Goal: Task Accomplishment & Management: Use online tool/utility

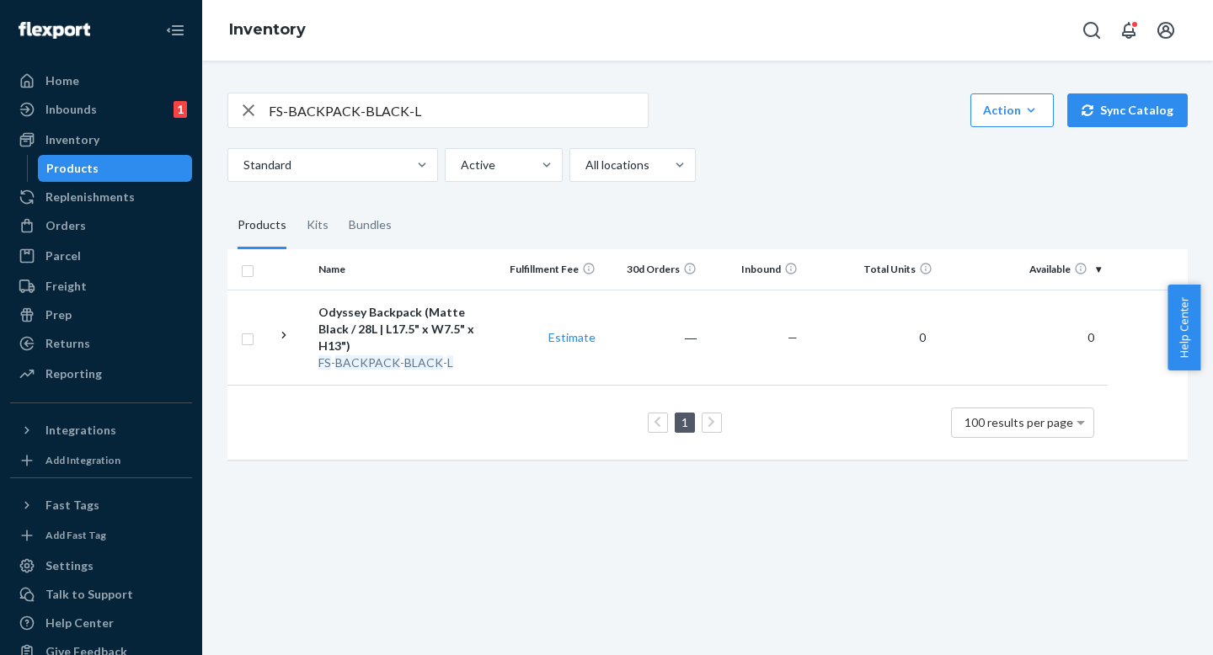
click at [903, 128] on div "FS-BACKPACK-BLACK-L Action Create product Create kit or bundle Bulk create prod…" at bounding box center [707, 137] width 960 height 89
drag, startPoint x: 805, startPoint y: 233, endPoint x: 807, endPoint y: 215, distance: 18.7
click at [805, 227] on fieldset "Products Kits Bundles" at bounding box center [707, 225] width 960 height 47
click at [817, 175] on div "Standard Active All locations" at bounding box center [701, 165] width 948 height 34
click at [821, 178] on div "Standard Active All locations" at bounding box center [701, 165] width 948 height 34
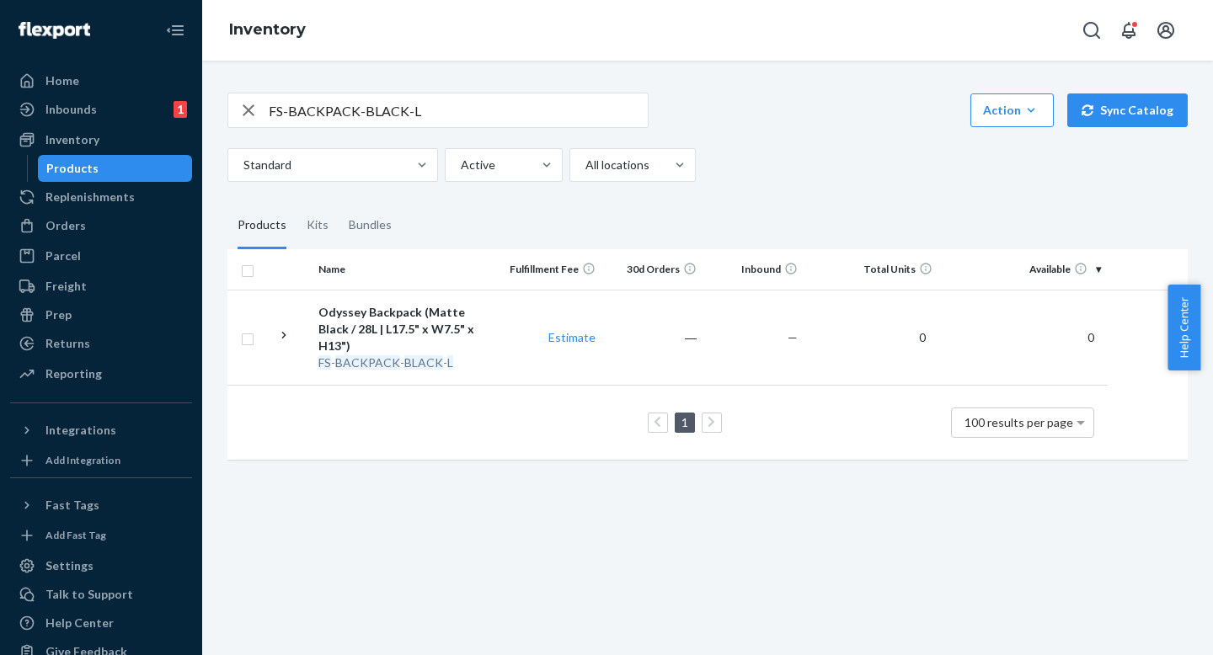
drag, startPoint x: 824, startPoint y: 201, endPoint x: 816, endPoint y: 179, distance: 22.4
click at [822, 196] on div "FS-BACKPACK-BLACK-L Action Create product Create kit or bundle Bulk create prod…" at bounding box center [708, 274] width 986 height 404
click at [816, 179] on div "Standard Active All locations" at bounding box center [701, 165] width 948 height 34
click at [841, 196] on div "FS-BACKPACK-BLACK-L Action Create product Create kit or bundle Bulk create prod…" at bounding box center [708, 274] width 986 height 404
drag, startPoint x: 880, startPoint y: 229, endPoint x: 838, endPoint y: 237, distance: 42.8
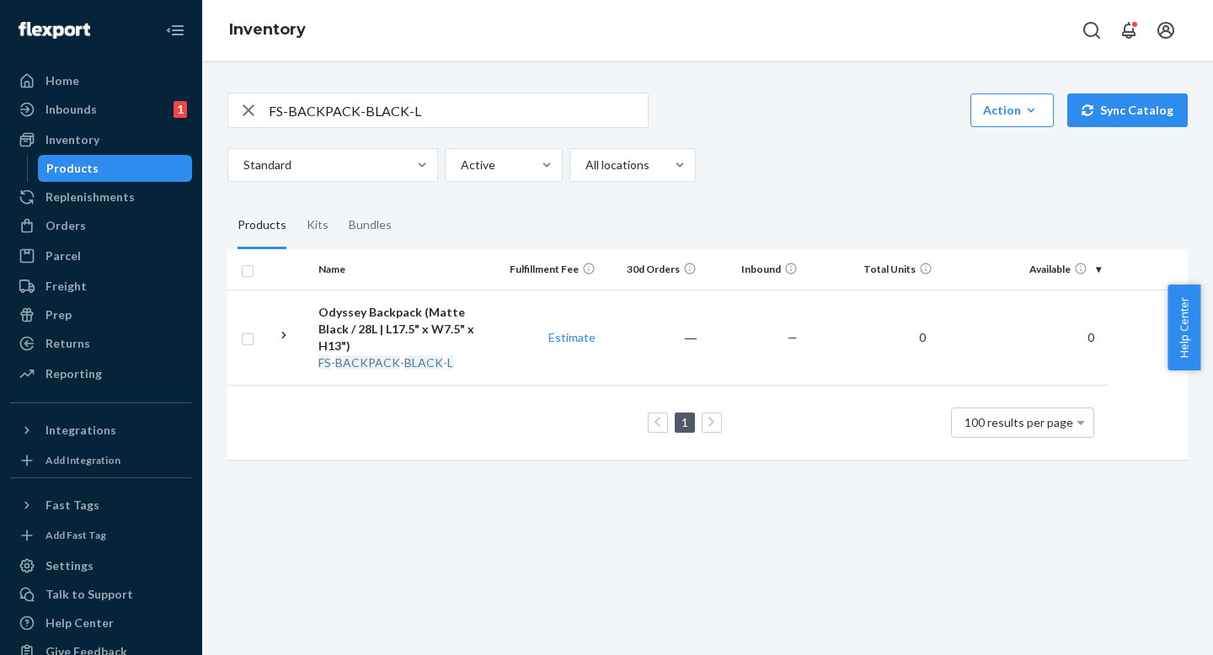
click at [878, 230] on fieldset "Products Kits Bundles" at bounding box center [707, 225] width 960 height 47
drag, startPoint x: 838, startPoint y: 237, endPoint x: 860, endPoint y: 237, distance: 21.9
click at [839, 237] on fieldset "Products Kits Bundles" at bounding box center [707, 225] width 960 height 47
click at [874, 235] on fieldset "Products Kits Bundles" at bounding box center [707, 225] width 960 height 47
click at [965, 233] on fieldset "Products Kits Bundles" at bounding box center [707, 225] width 960 height 47
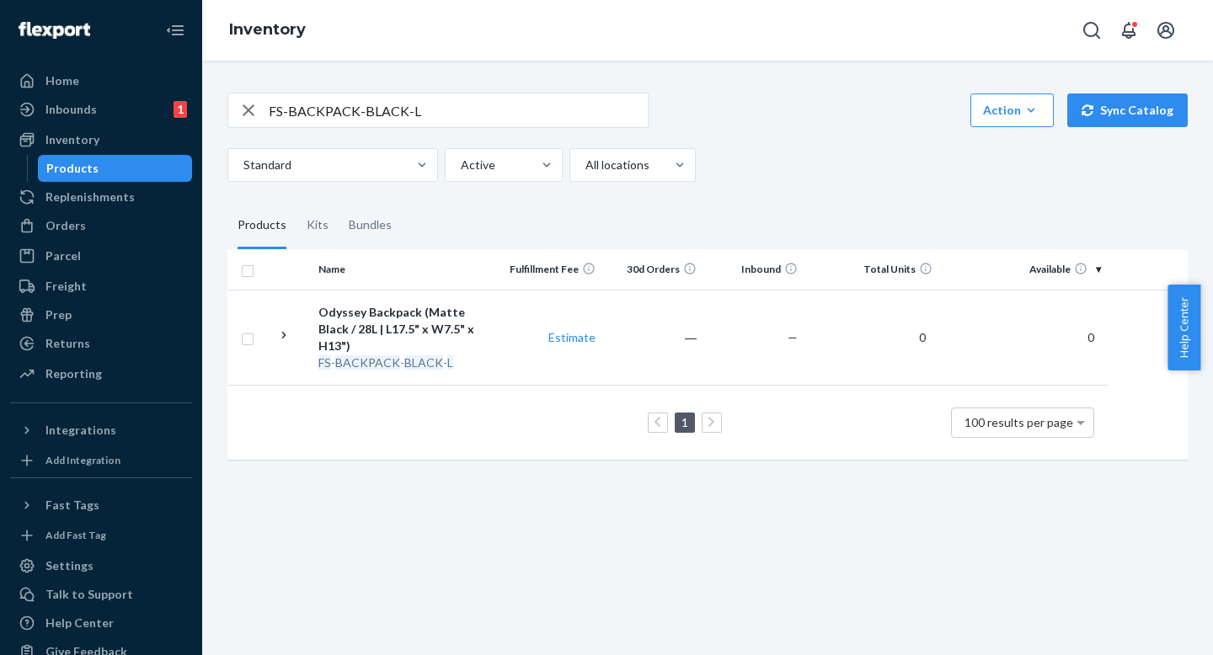
click at [952, 184] on div "FS-BACKPACK-BLACK-L Action Create product Create kit or bundle Bulk create prod…" at bounding box center [708, 274] width 986 height 404
click at [515, 120] on input "FS-BACKPACK-BLACK-L" at bounding box center [458, 111] width 379 height 34
click at [492, 99] on input "FS-BACKPACK-BLACK-L" at bounding box center [458, 111] width 379 height 34
click at [493, 109] on input "FS-BACKPACK-BLACK-L" at bounding box center [458, 111] width 379 height 34
click at [473, 110] on input "FS-BACKPACK-BLACK-L" at bounding box center [458, 111] width 379 height 34
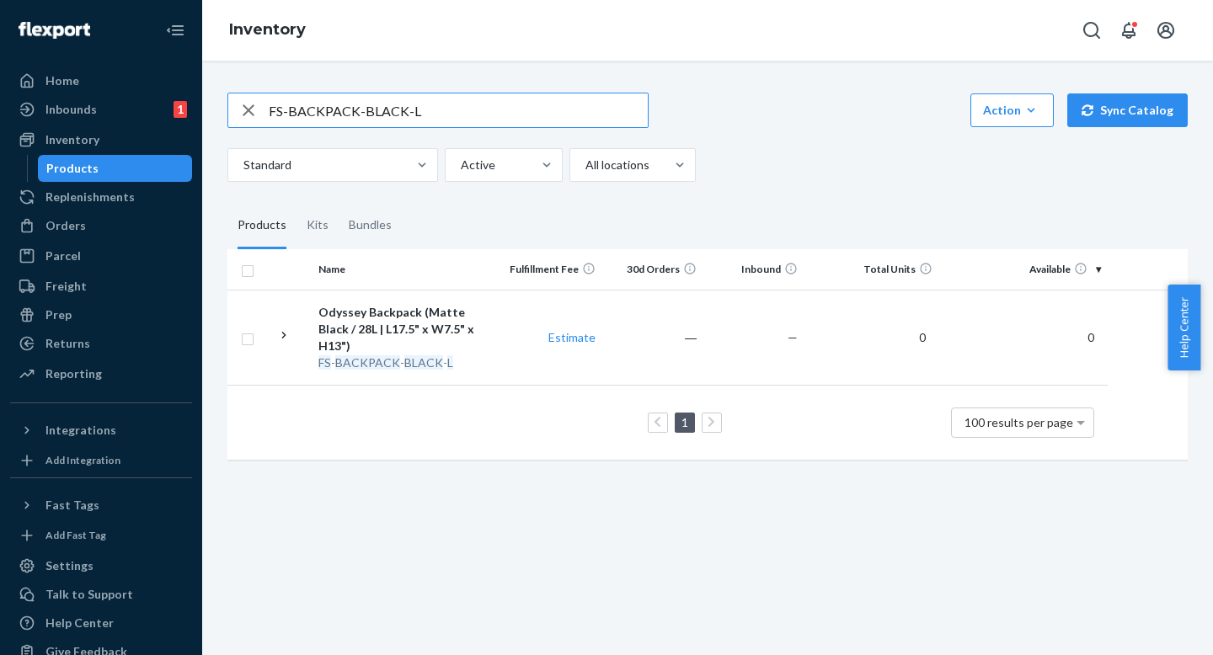
click at [495, 107] on input "FS-BACKPACK-BLACK-L" at bounding box center [458, 111] width 379 height 34
click at [693, 115] on div "FS-BACKPACK-BLACK-L Action Create product Create kit or bundle Bulk create prod…" at bounding box center [707, 110] width 960 height 35
click at [781, 115] on div "FS-BACKPACK-BLACK-L Action Create product Create kit or bundle Bulk create prod…" at bounding box center [707, 110] width 960 height 35
drag, startPoint x: 730, startPoint y: 117, endPoint x: 801, endPoint y: 104, distance: 72.0
click at [733, 116] on div "FS-BACKPACK-BLACK-L Action Create product Create kit or bundle Bulk create prod…" at bounding box center [707, 110] width 960 height 35
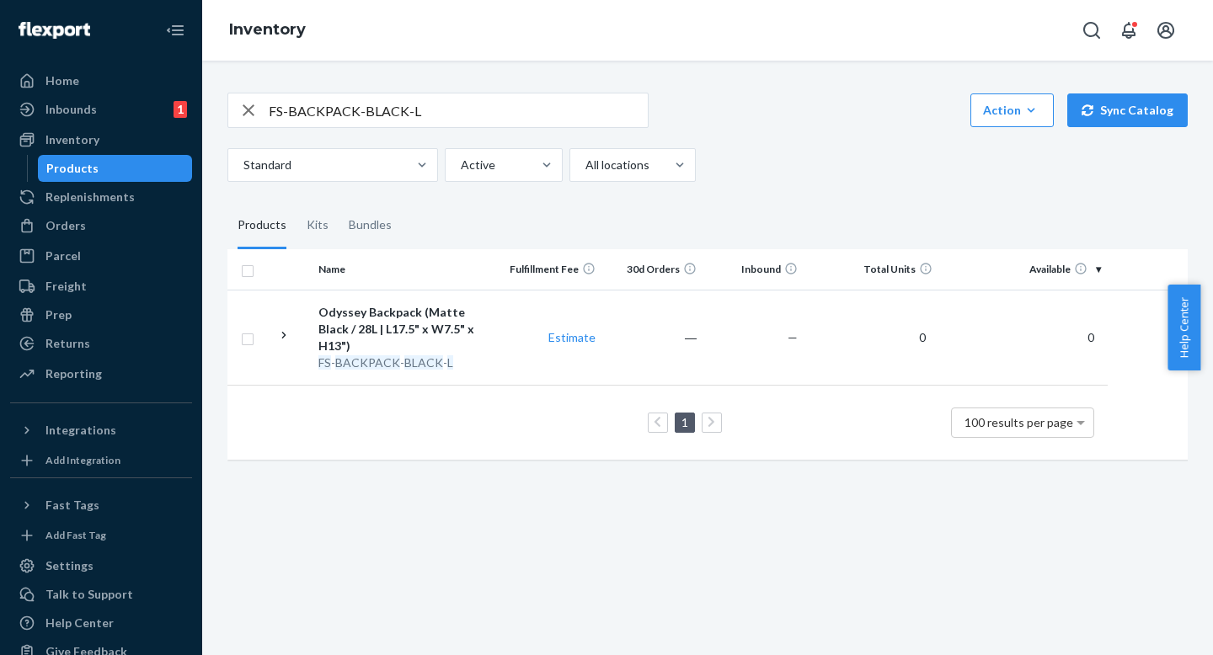
click at [801, 104] on div "FS-BACKPACK-BLACK-L Action Create product Create kit or bundle Bulk create prod…" at bounding box center [707, 110] width 960 height 35
click at [574, 104] on input "FS-BACKPACK-BLACK-L" at bounding box center [458, 111] width 379 height 34
click at [559, 118] on input "FS-BACKPACK-BLACK-L" at bounding box center [458, 111] width 379 height 34
click at [772, 164] on div "Standard Active All locations" at bounding box center [701, 165] width 948 height 34
click at [787, 199] on div "FS-BACKPACK-BLACK-L Action Create product Create kit or bundle Bulk create prod…" at bounding box center [708, 274] width 986 height 404
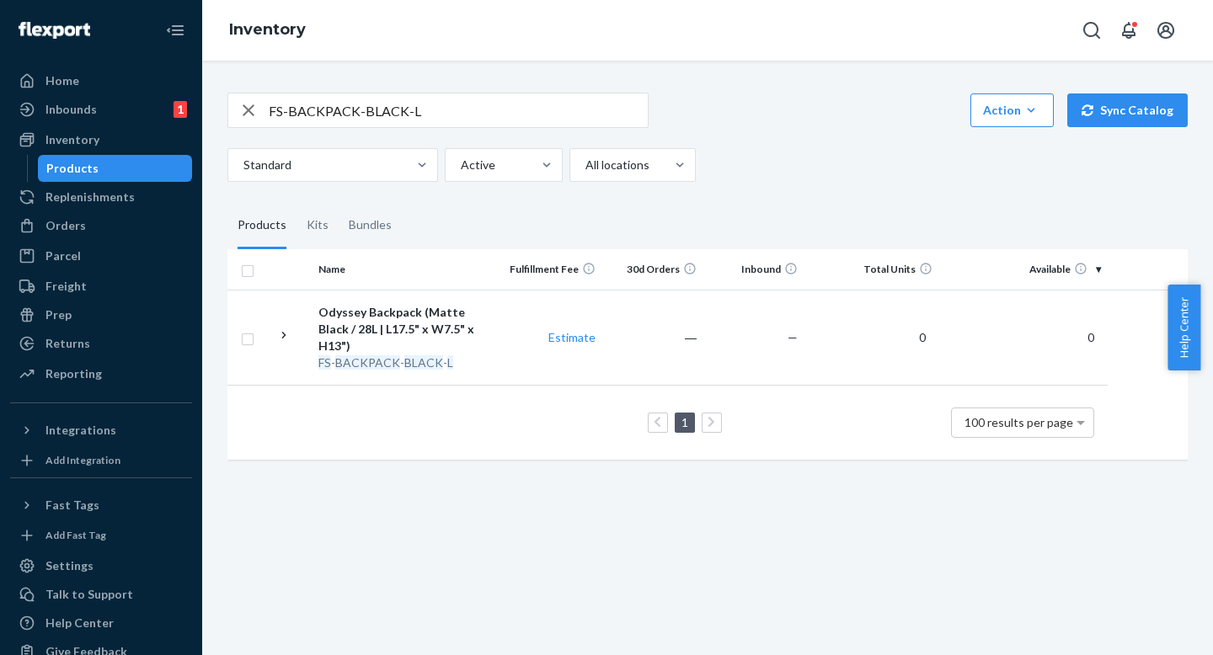
click at [792, 215] on fieldset "Products Kits Bundles" at bounding box center [707, 225] width 960 height 47
click at [795, 195] on div "FS-BACKPACK-BLACK-L Action Create product Create kit or bundle Bulk create prod…" at bounding box center [708, 274] width 986 height 404
click at [815, 229] on fieldset "Products Kits Bundles" at bounding box center [707, 225] width 960 height 47
click at [809, 205] on fieldset "Products Kits Bundles" at bounding box center [707, 225] width 960 height 47
click at [811, 215] on fieldset "Products Kits Bundles" at bounding box center [707, 225] width 960 height 47
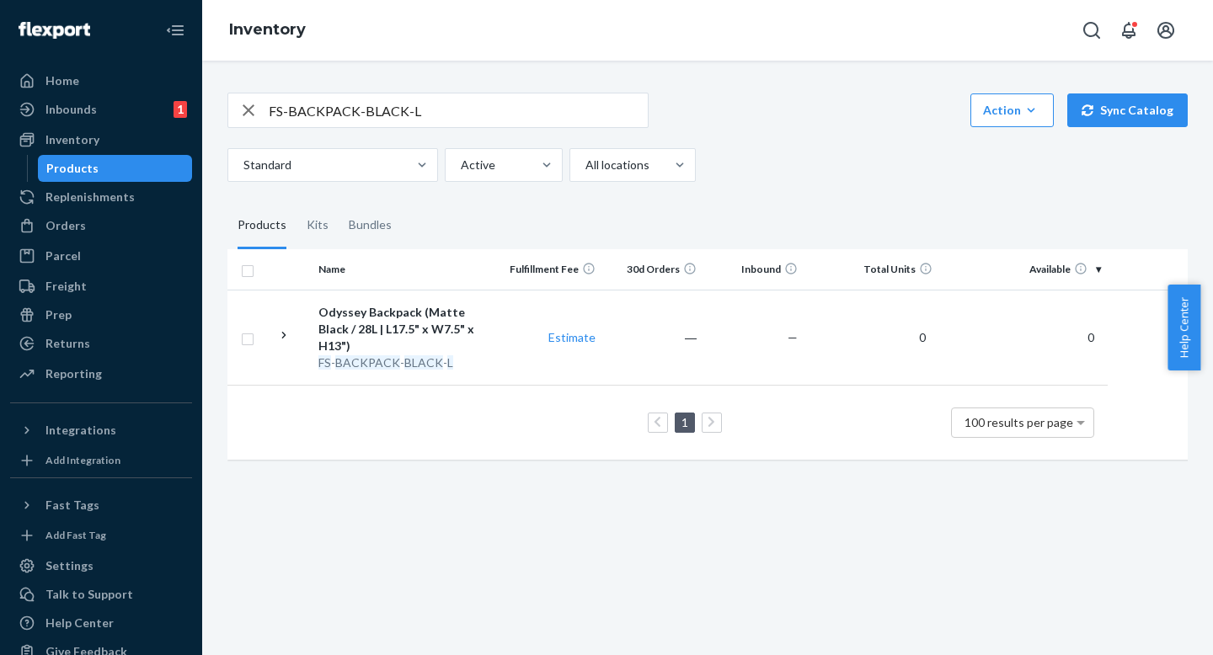
click at [810, 199] on div "FS-BACKPACK-BLACK-L Action Create product Create kit or bundle Bulk create prod…" at bounding box center [708, 274] width 986 height 404
click at [814, 221] on fieldset "Products Kits Bundles" at bounding box center [707, 225] width 960 height 47
click at [731, 222] on fieldset "Products Kits Bundles" at bounding box center [707, 225] width 960 height 47
click at [735, 202] on fieldset "Products Kits Bundles" at bounding box center [707, 225] width 960 height 47
click at [738, 212] on fieldset "Products Kits Bundles" at bounding box center [707, 225] width 960 height 47
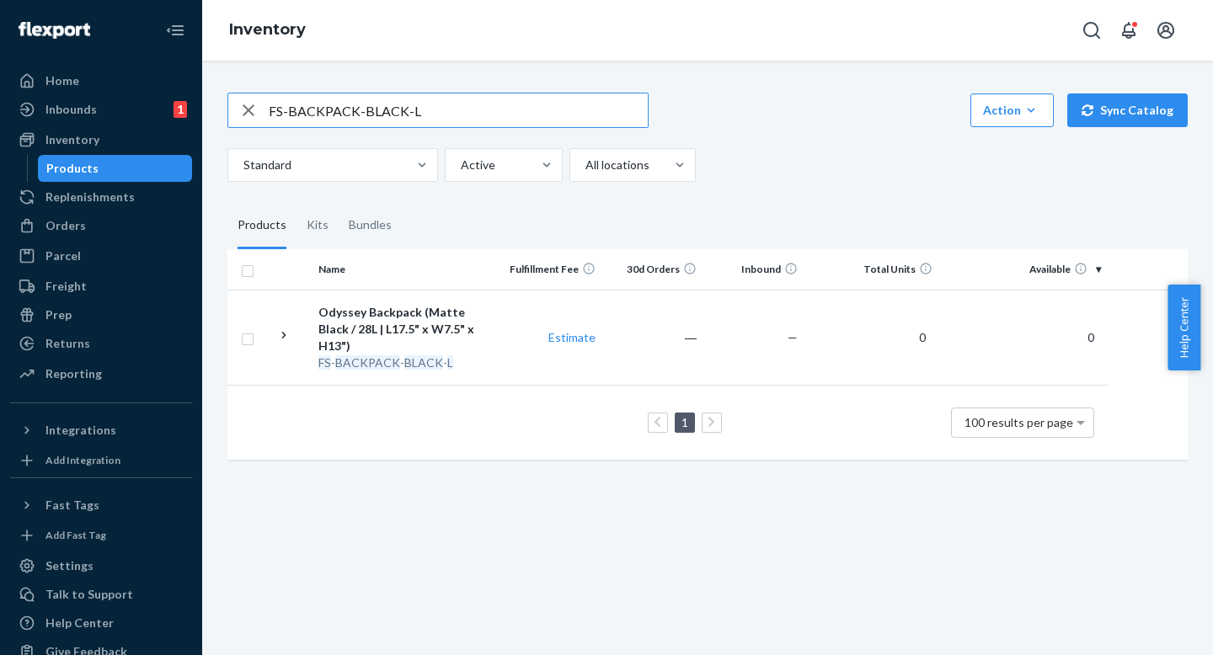
click at [500, 115] on input "FS-BACKPACK-BLACK-L" at bounding box center [458, 111] width 379 height 34
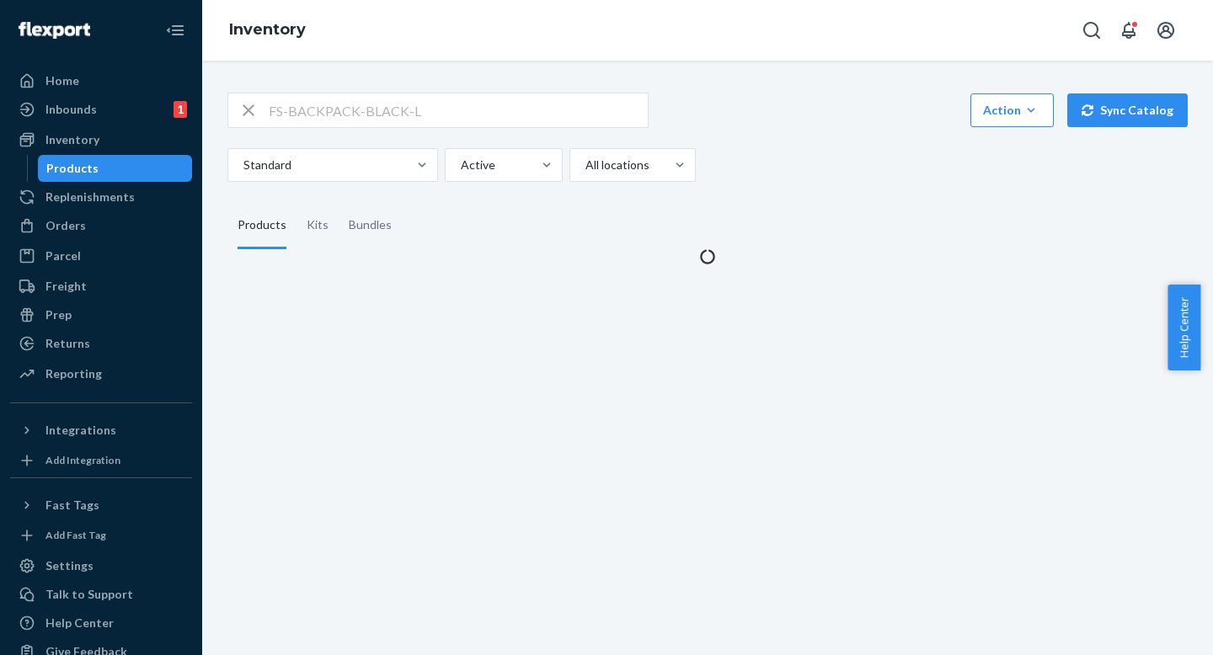
click at [783, 214] on fieldset "Products Kits Bundles" at bounding box center [707, 225] width 960 height 47
drag, startPoint x: 783, startPoint y: 180, endPoint x: 532, endPoint y: 99, distance: 263.2
click at [783, 180] on div "FS-BACKPACK-BLACK-L Action Create product Create kit or bundle Bulk create prod…" at bounding box center [708, 168] width 986 height 193
click at [785, 188] on div "FS-BACKPACK-BLACK-L Action Create product Create kit or bundle Bulk create prod…" at bounding box center [708, 168] width 986 height 193
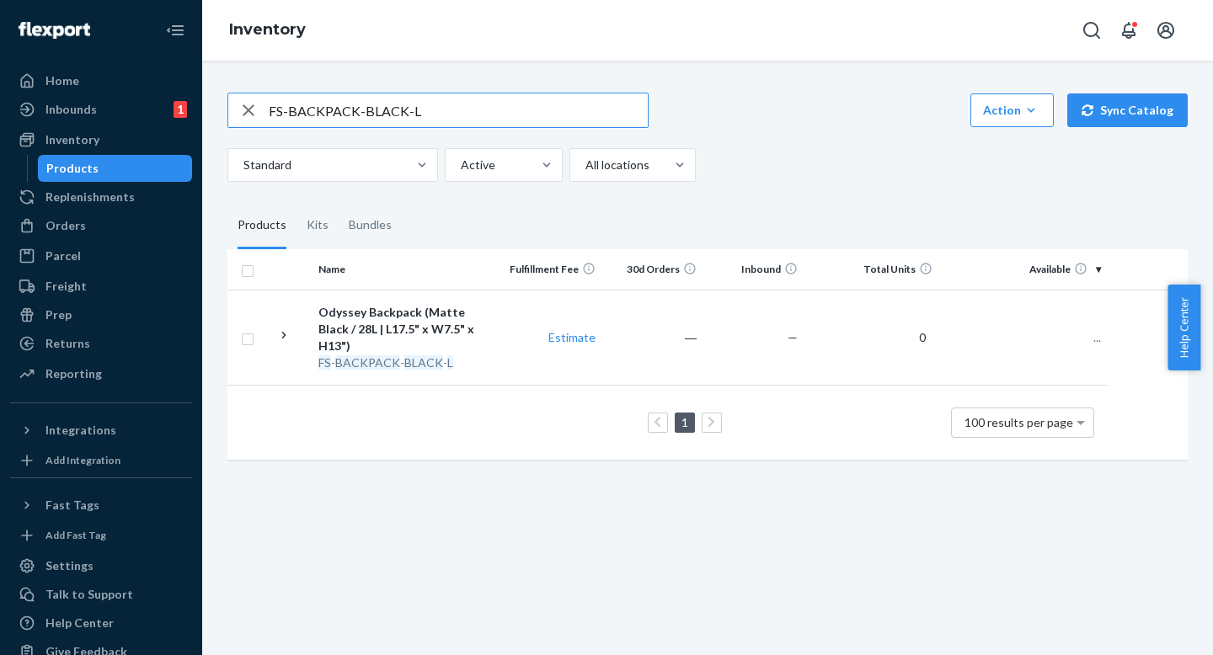
click at [528, 99] on input "FS-BACKPACK-BLACK-L" at bounding box center [458, 111] width 379 height 34
click at [785, 158] on div "Standard Active All locations" at bounding box center [701, 165] width 948 height 34
click at [781, 158] on div "Standard Active All locations" at bounding box center [701, 165] width 948 height 34
click at [885, 164] on div "Standard Active All locations" at bounding box center [701, 165] width 948 height 34
click at [747, 160] on div "Standard Active All locations" at bounding box center [701, 165] width 948 height 34
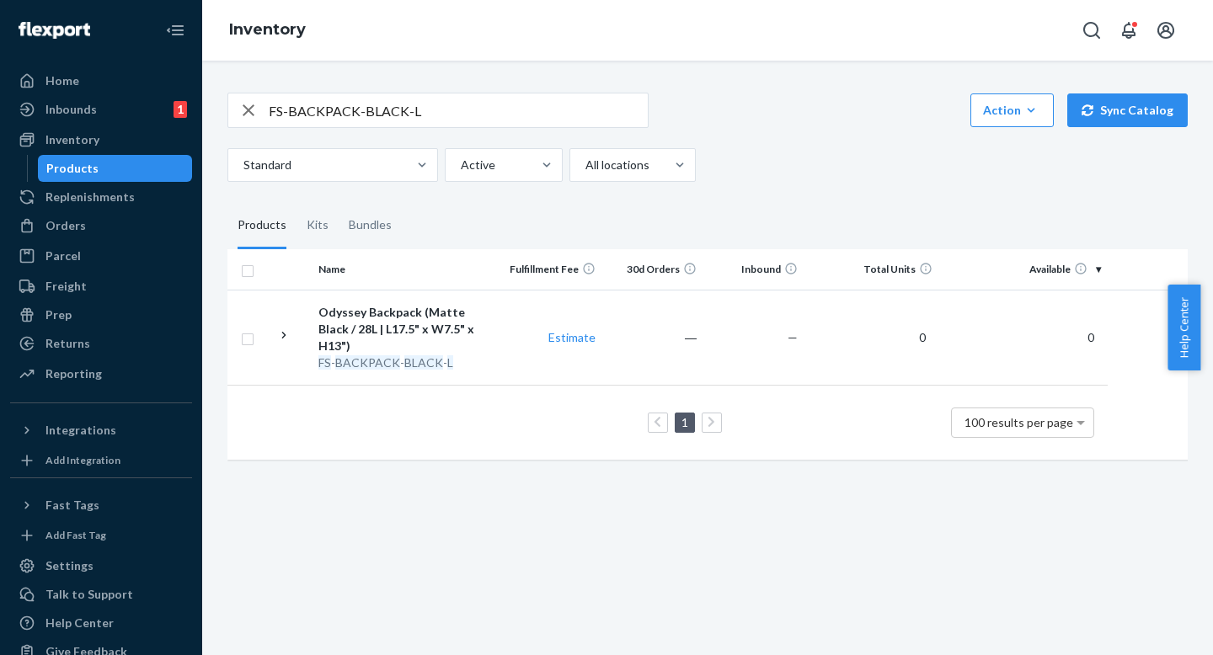
click at [845, 164] on div "Standard Active All locations" at bounding box center [701, 165] width 948 height 34
click at [777, 208] on fieldset "Products Kits Bundles" at bounding box center [707, 225] width 960 height 47
click at [780, 154] on div "Standard Active All locations" at bounding box center [701, 165] width 948 height 34
click at [789, 166] on div "Standard Active All locations" at bounding box center [701, 165] width 948 height 34
click at [495, 99] on input "FS-BACKPACK-BLACK-L" at bounding box center [458, 111] width 379 height 34
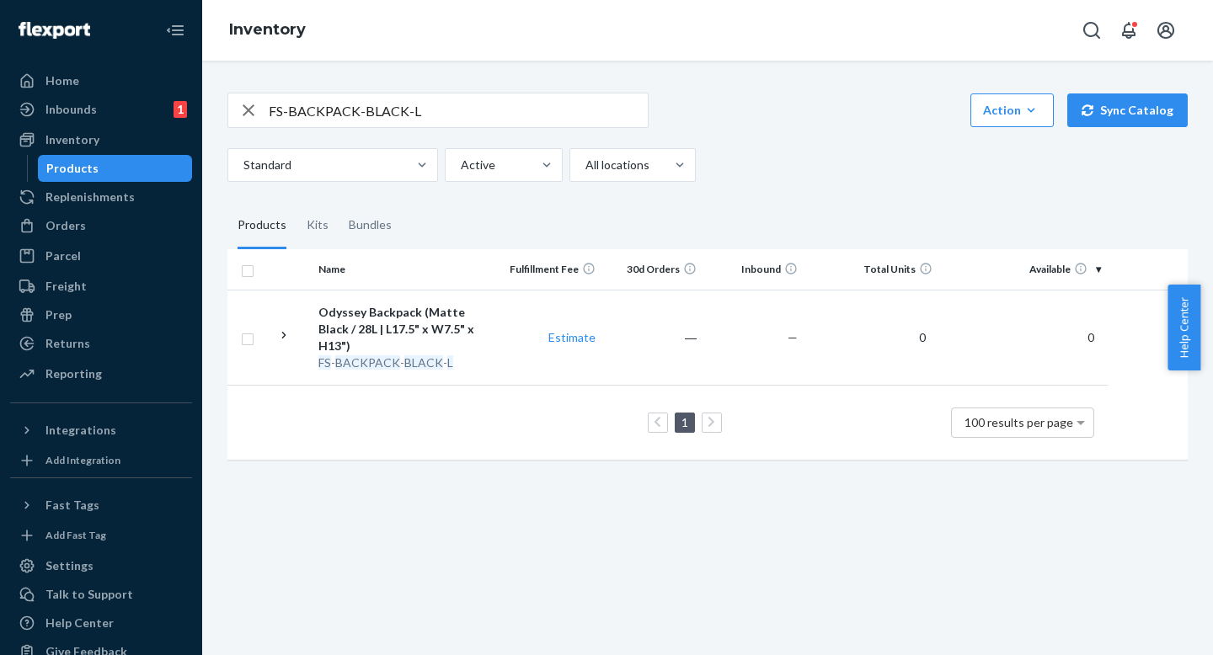
click at [754, 205] on div "FS-BACKPACK-BLACK-L Action Create product Create kit or bundle Bulk create prod…" at bounding box center [708, 274] width 986 height 404
click at [770, 218] on fieldset "Products Kits Bundles" at bounding box center [707, 225] width 960 height 47
click at [773, 201] on div "FS-BACKPACK-BLACK-L Action Create product Create kit or bundle Bulk create prod…" at bounding box center [708, 274] width 986 height 404
click at [593, 111] on input "FS-BACKPACK-BLACK-L" at bounding box center [458, 111] width 379 height 34
drag, startPoint x: 815, startPoint y: 137, endPoint x: 813, endPoint y: 126, distance: 12.1
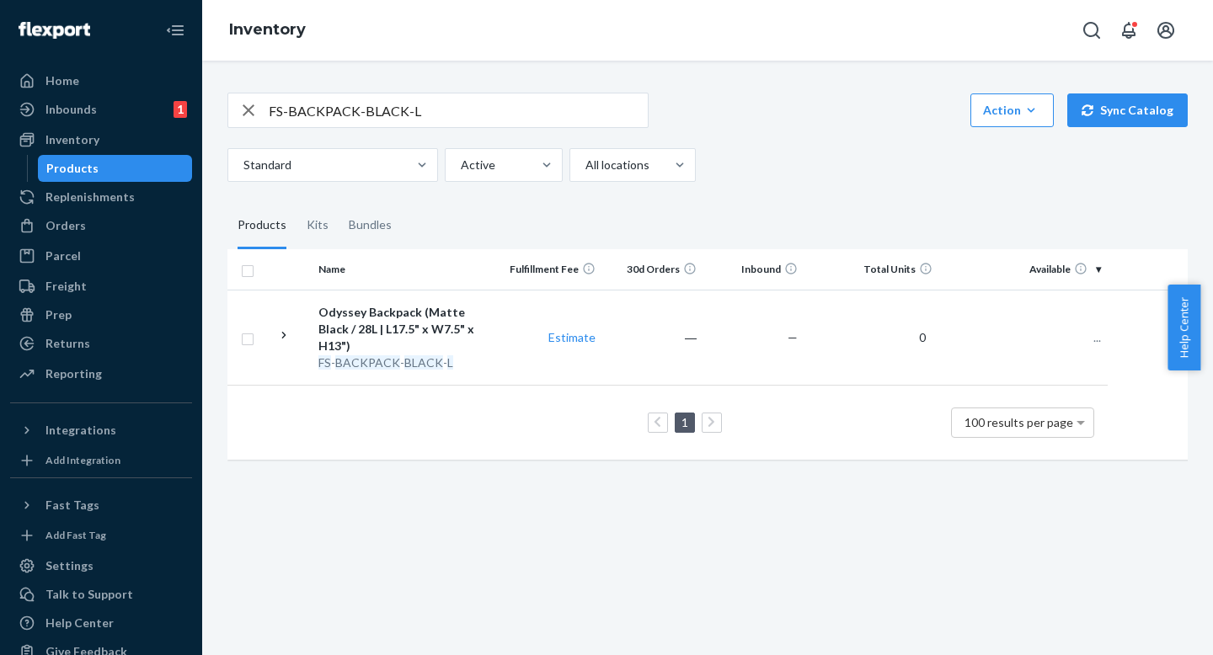
click at [815, 137] on div "FS-BACKPACK-BLACK-L Action Create product Create kit or bundle Bulk create prod…" at bounding box center [707, 137] width 960 height 89
click at [810, 110] on div "FS-BACKPACK-BLACK-L Action Create product Create kit or bundle Bulk create prod…" at bounding box center [707, 110] width 960 height 35
click at [529, 94] on input "FS-BACKPACK-BLACK-L" at bounding box center [458, 111] width 379 height 34
click at [532, 101] on input "FS-BACKPACK-BLACK-L" at bounding box center [458, 111] width 379 height 34
click at [548, 108] on input "FS-BACKPACK-BLACK-L" at bounding box center [458, 111] width 379 height 34
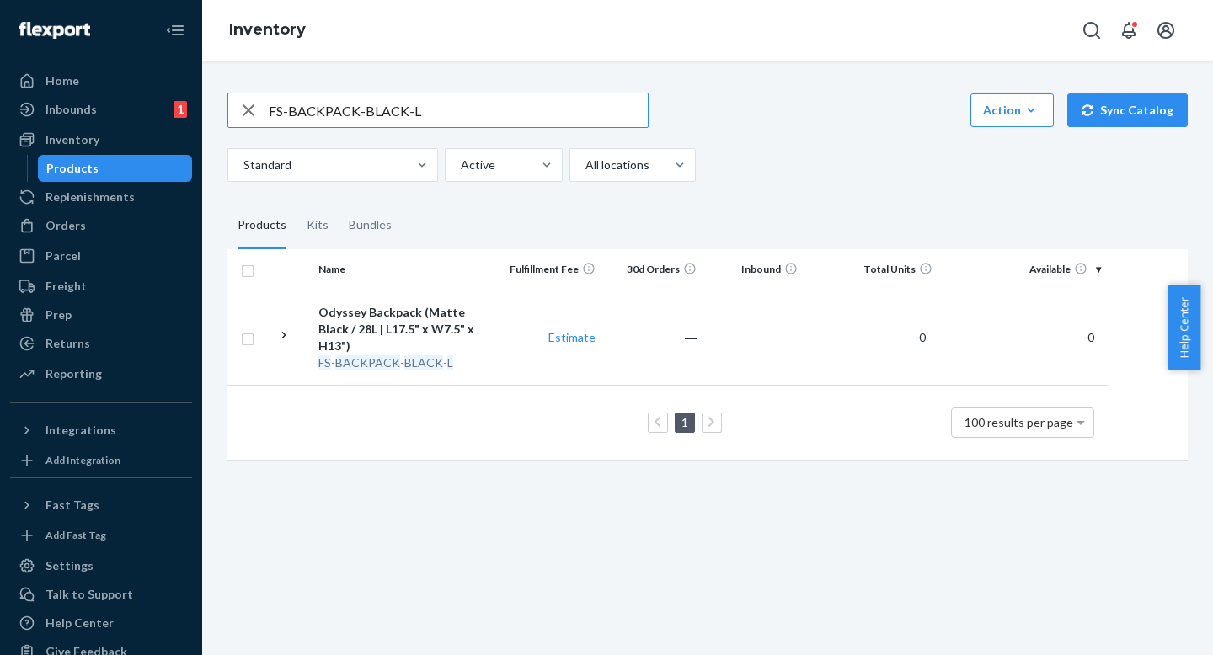
click at [479, 108] on input "FS-BACKPACK-BLACK-L" at bounding box center [458, 111] width 379 height 34
paste input "DS2-T-LIGHTBLUE"
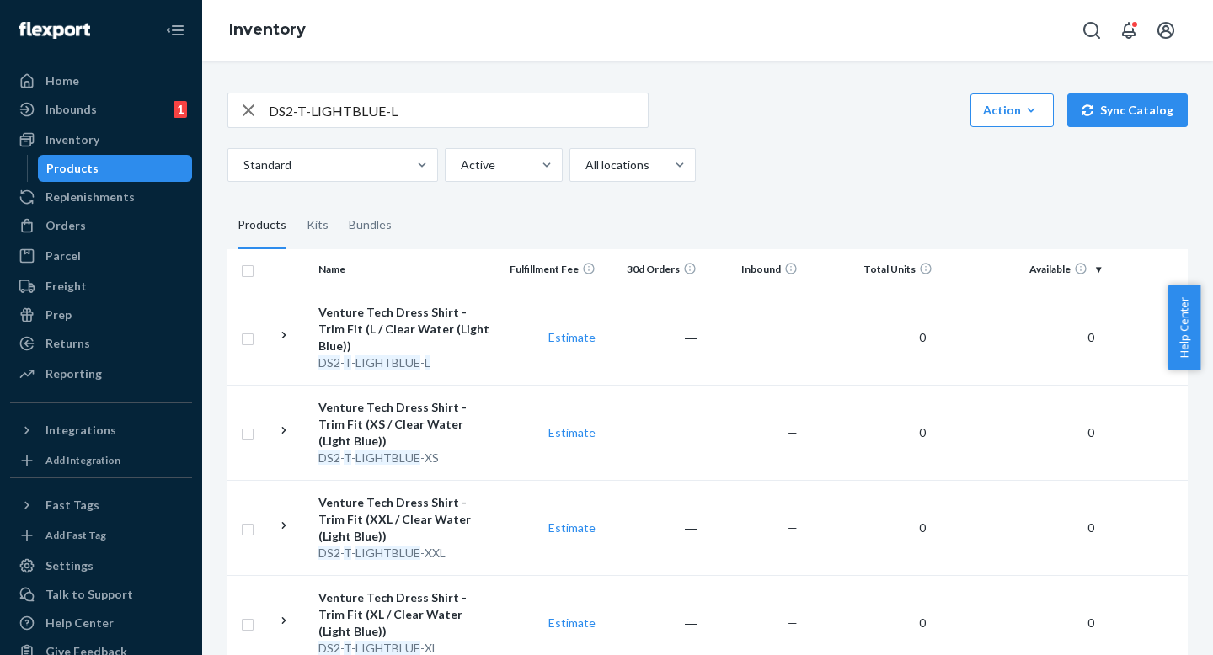
click at [468, 106] on input "DS2-T-LIGHTBLUE-L" at bounding box center [458, 111] width 379 height 34
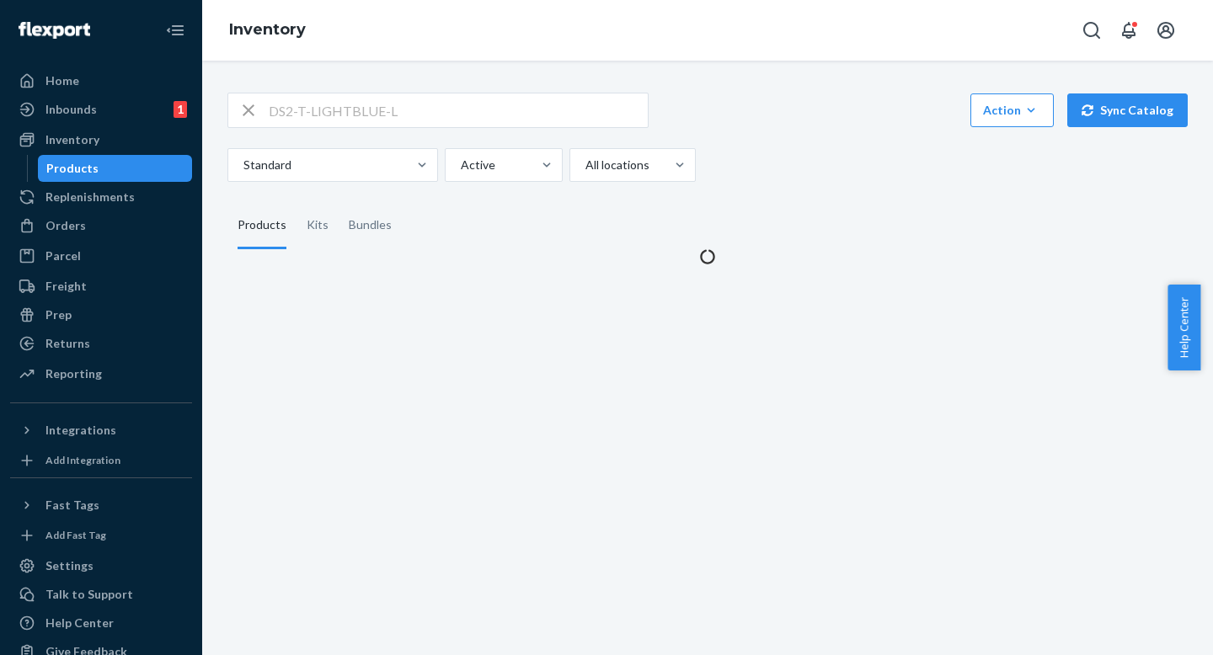
click at [692, 152] on div at bounding box center [680, 165] width 30 height 32
click at [585, 157] on input "All locations" at bounding box center [585, 165] width 2 height 17
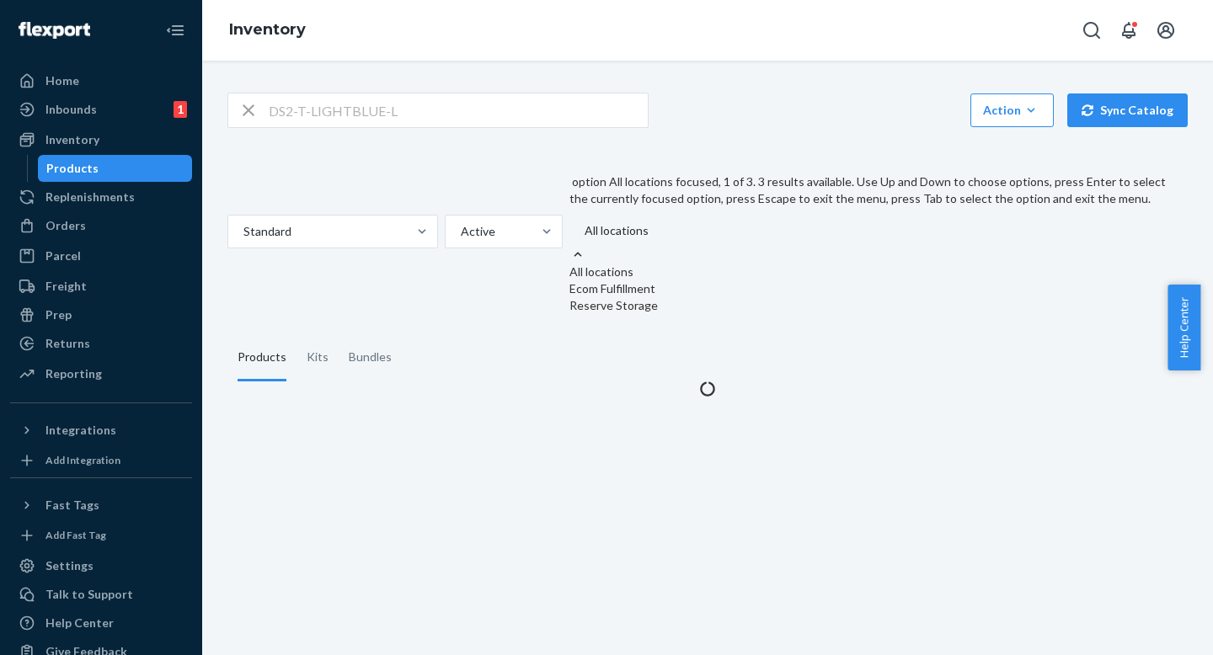
click at [724, 100] on div "DS2-T-LIGHTBLUE-L Action Create product Create kit or bundle Bulk create produc…" at bounding box center [707, 110] width 960 height 35
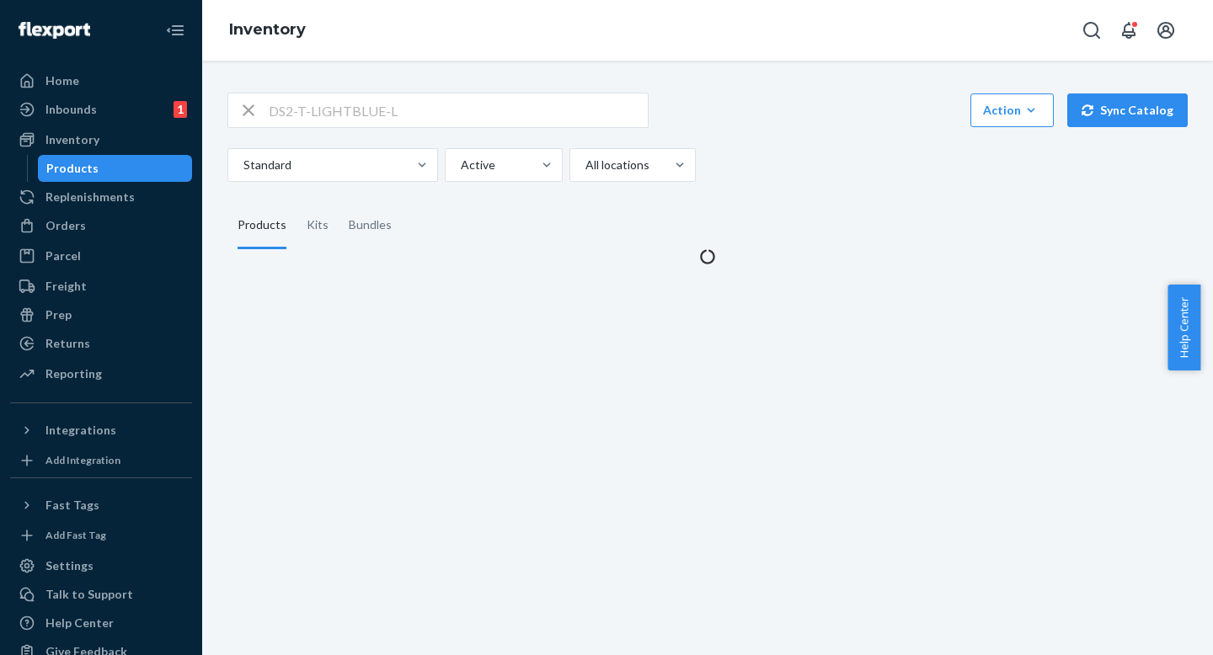
click at [739, 115] on div "DS2-T-LIGHTBLUE-L Action Create product Create kit or bundle Bulk create produc…" at bounding box center [707, 110] width 960 height 35
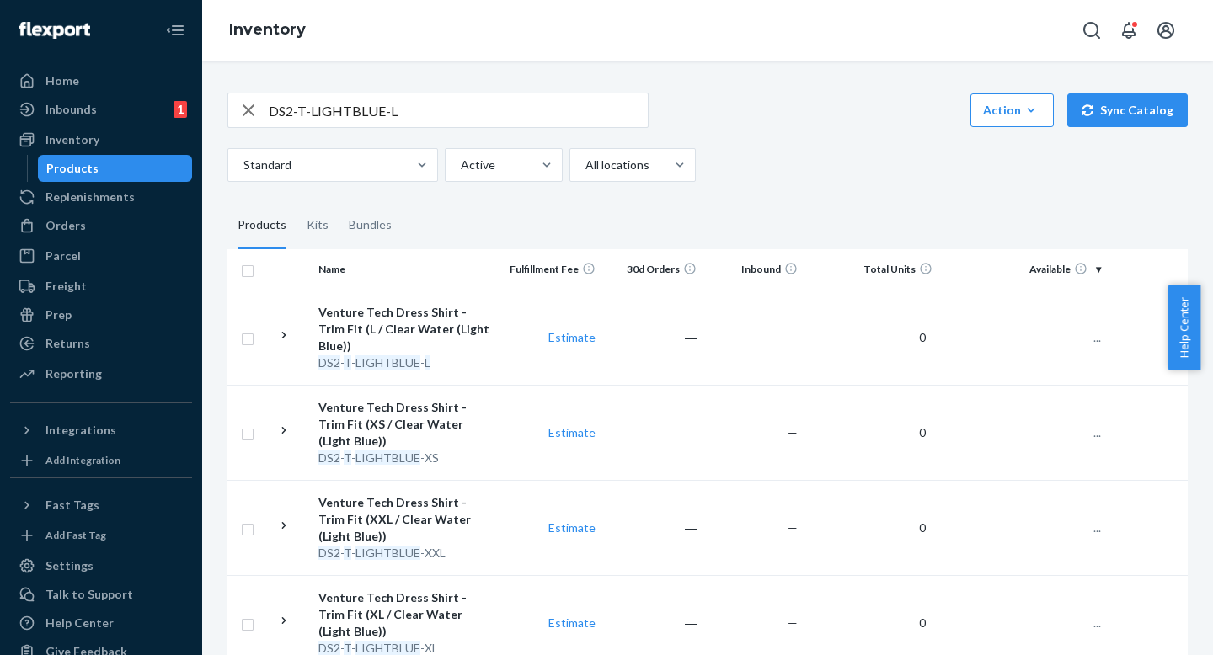
click at [812, 148] on div "Standard Active All locations" at bounding box center [701, 165] width 948 height 34
click at [811, 133] on div "DS2-T-LIGHTBLUE-L Action Create product Create kit or bundle Bulk create produc…" at bounding box center [707, 137] width 960 height 89
click at [815, 149] on div "Standard Active All locations" at bounding box center [701, 165] width 948 height 34
click at [474, 132] on div "DS2-T-LIGHTBLUE-L Action Create product Create kit or bundle Bulk create produc…" at bounding box center [707, 137] width 960 height 89
click at [478, 102] on input "DS2-T-LIGHTBLUE-L" at bounding box center [458, 111] width 379 height 34
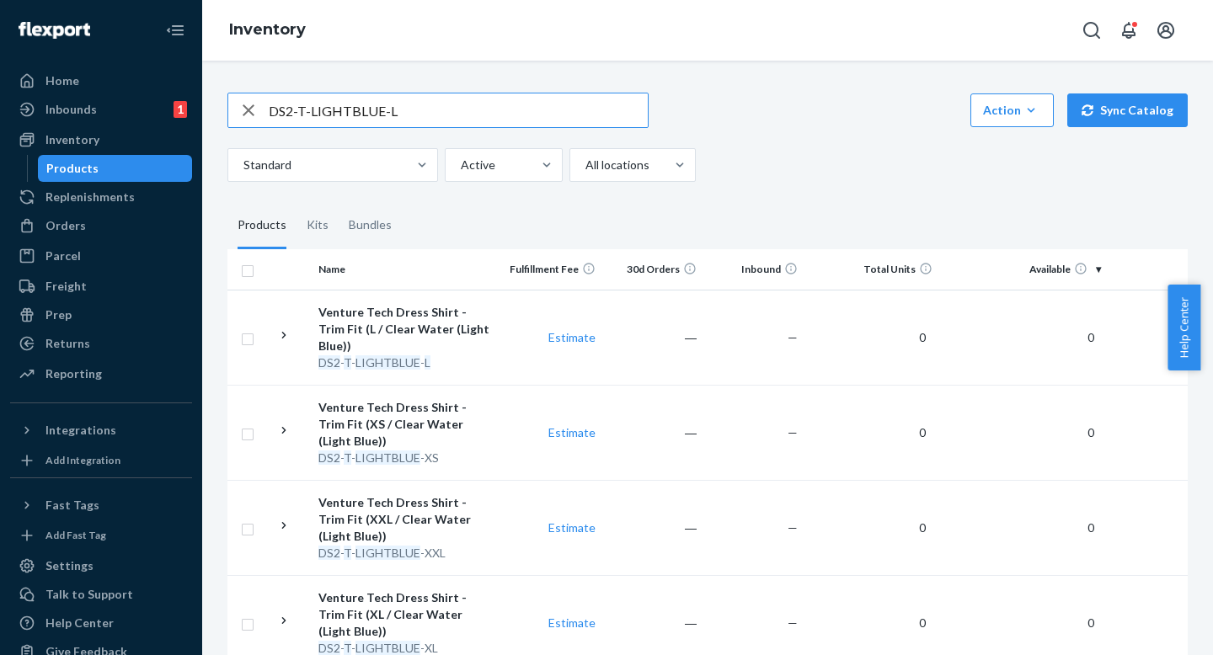
click at [478, 101] on input "DS2-T-LIGHTBLUE-L" at bounding box center [458, 111] width 379 height 34
paste input "R-BF-RAINFOREST-M"
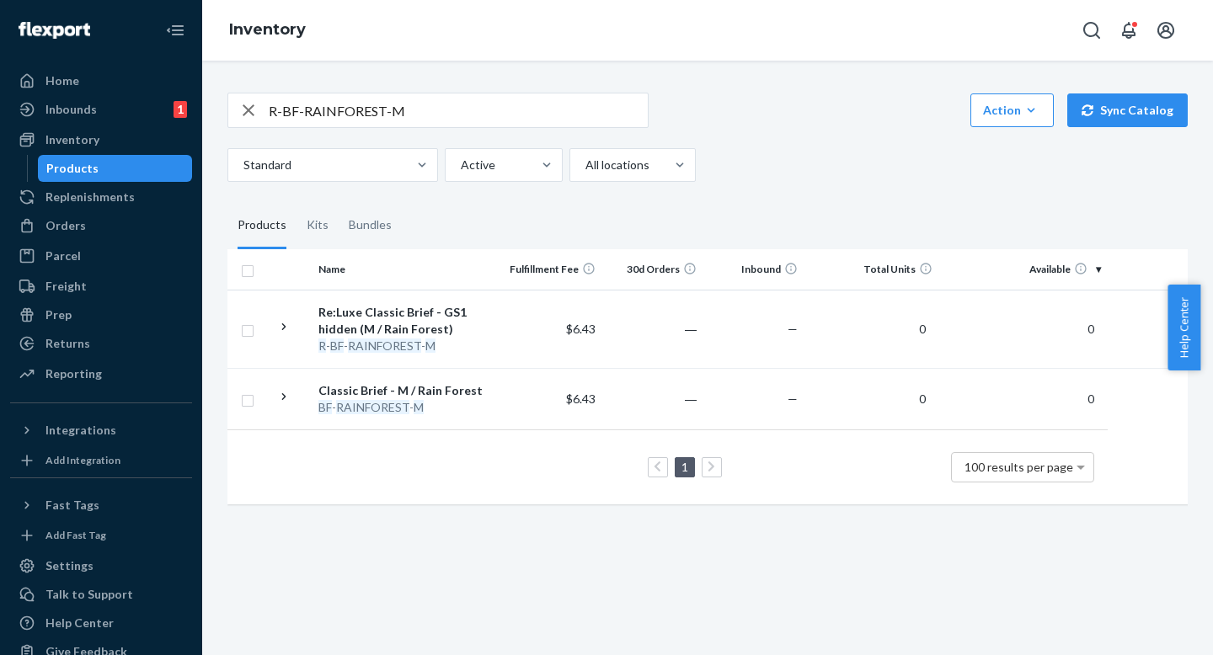
click at [486, 107] on input "R-BF-RAINFOREST-M" at bounding box center [458, 111] width 379 height 34
paste input "BRIGHTNAVY"
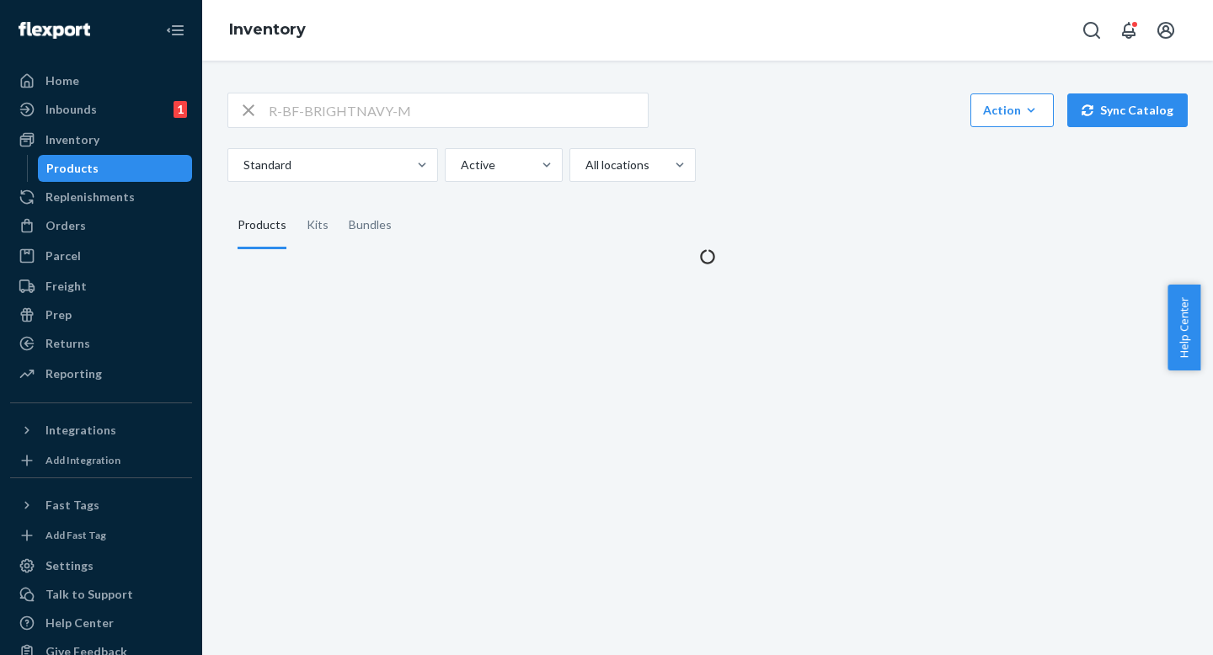
click at [856, 168] on div "Standard Active All locations" at bounding box center [701, 165] width 948 height 34
click at [848, 123] on div "R-BF-BRIGHTNAVY-M Action Create product Create kit or bundle Bulk create produc…" at bounding box center [707, 110] width 960 height 35
click at [852, 138] on div "R-BF-BRIGHTNAVY-M Action Create product Create kit or bundle Bulk create produc…" at bounding box center [707, 137] width 960 height 89
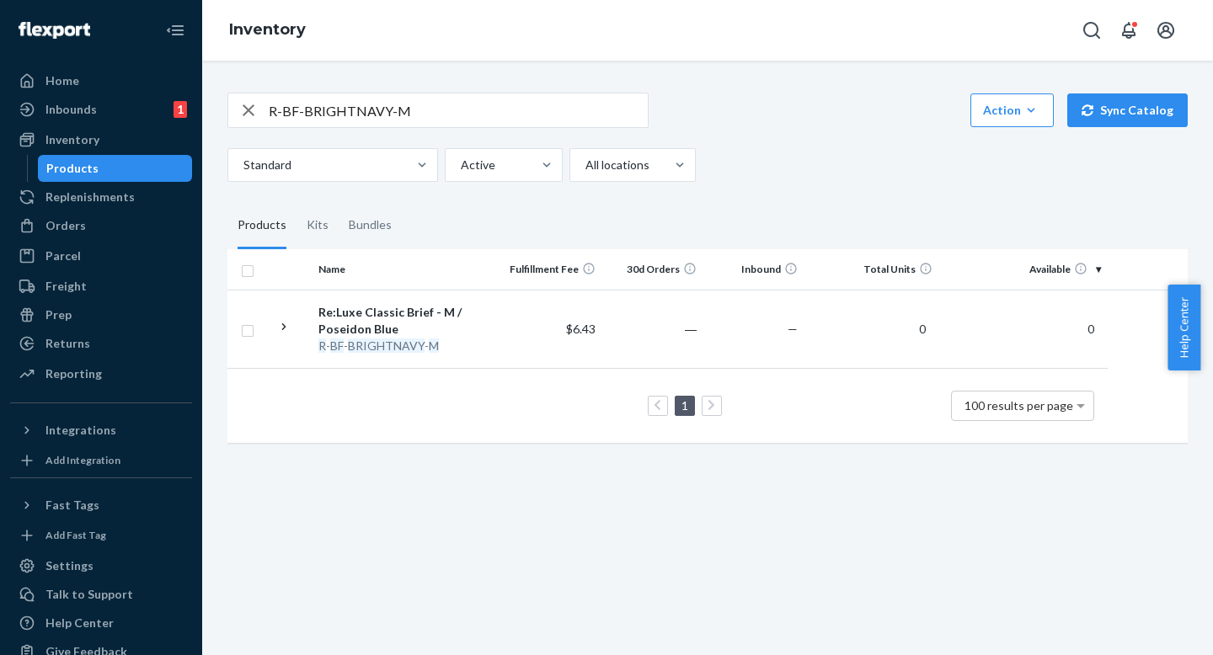
click at [443, 90] on div "R-BF-BRIGHTNAVY-M Action Create product Create kit or bundle Bulk create produc…" at bounding box center [708, 266] width 986 height 388
click at [437, 110] on input "R-BF-BRIGHTNAVY-M" at bounding box center [458, 111] width 379 height 34
click at [436, 110] on input "R-BF-BRIGHTNAVY-M" at bounding box center [458, 111] width 379 height 34
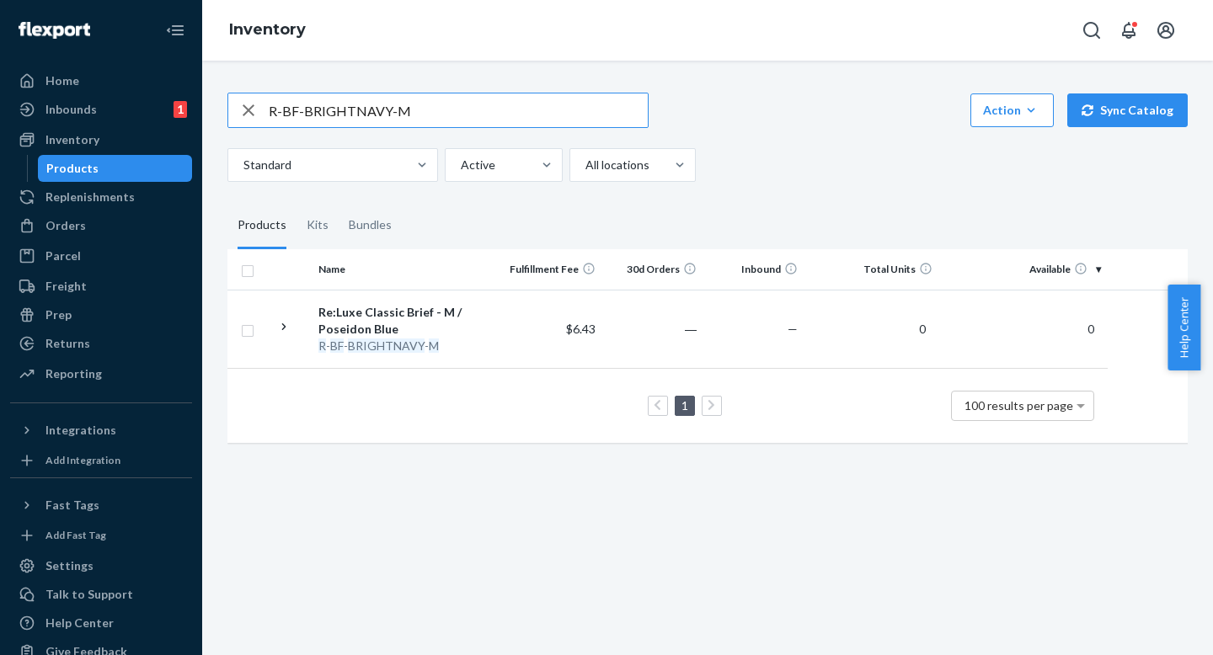
paste input "FS-BACKPACK-BLACK-L"
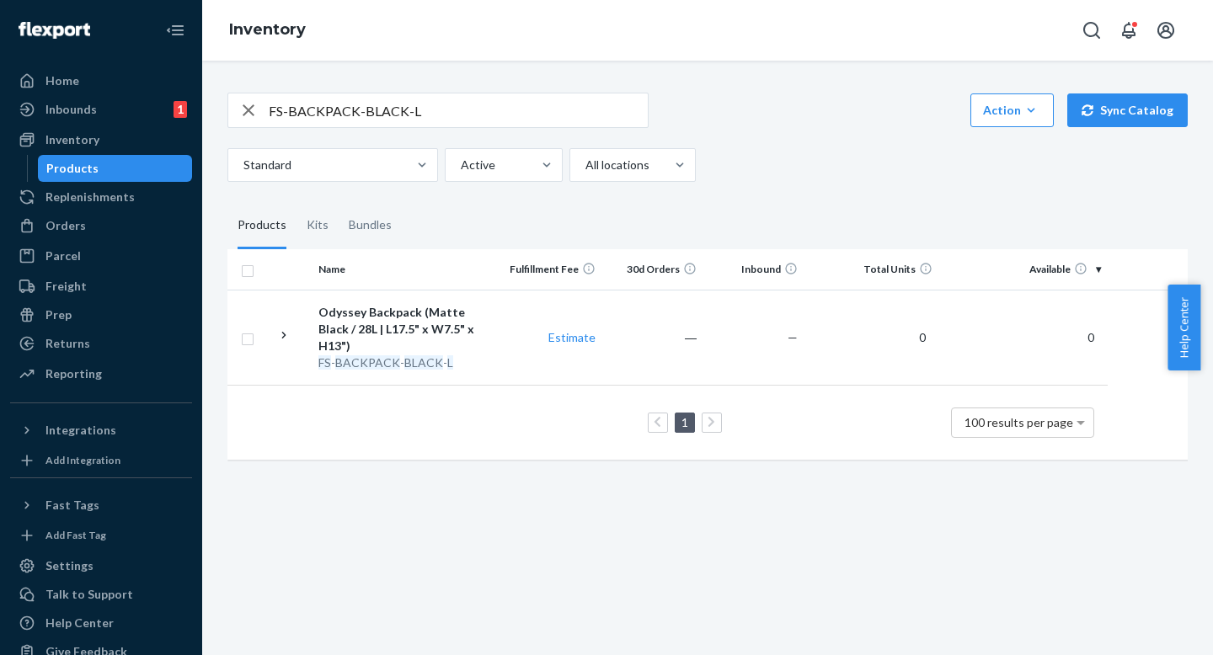
click at [460, 94] on input "FS-BACKPACK-BLACK-L" at bounding box center [458, 111] width 379 height 34
click at [457, 109] on input "FS-BACKPACK-BLACK-L" at bounding box center [458, 111] width 379 height 34
paste input "R-BB-GREYSHARKS-M"
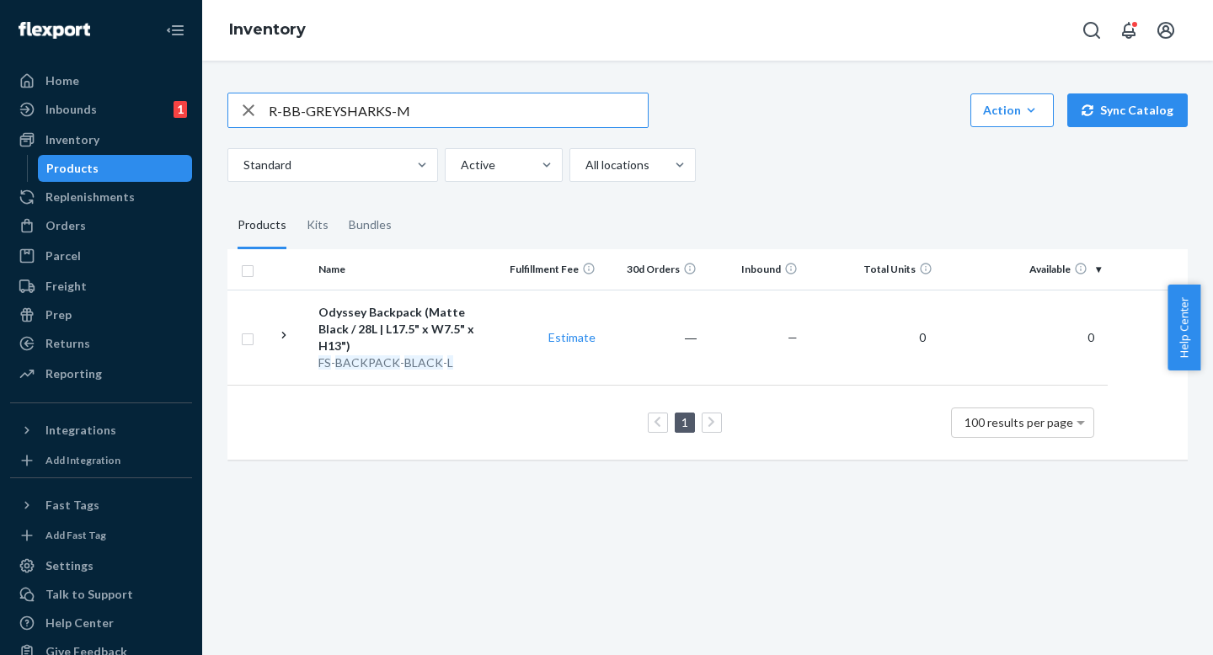
type input "R-BB-GREYSHARKS-M"
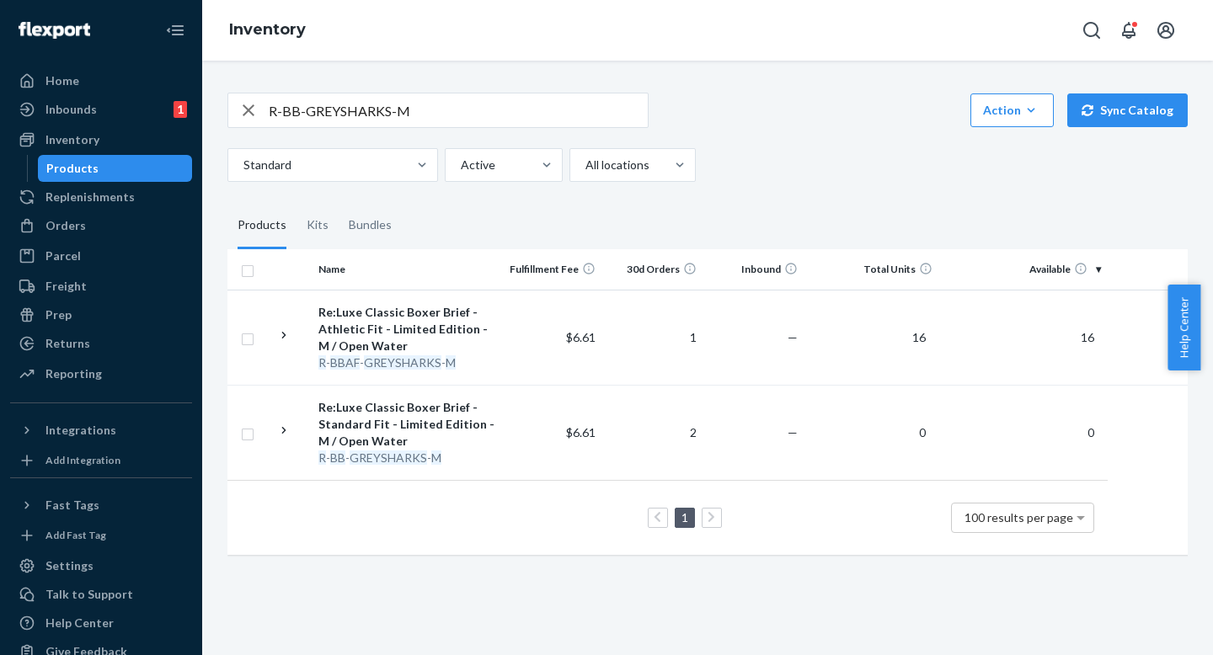
drag, startPoint x: 841, startPoint y: 195, endPoint x: 830, endPoint y: 179, distance: 20.1
click at [841, 196] on div "R-BB-GREYSHARKS-M Action Create product Create kit or bundle Bulk create produc…" at bounding box center [708, 322] width 986 height 500
click at [828, 174] on div "Standard Active All locations" at bounding box center [701, 165] width 948 height 34
click at [853, 175] on div "Standard Active All locations" at bounding box center [701, 165] width 948 height 34
